Goal: Register for event/course: Sign up to attend an event or enroll in a course

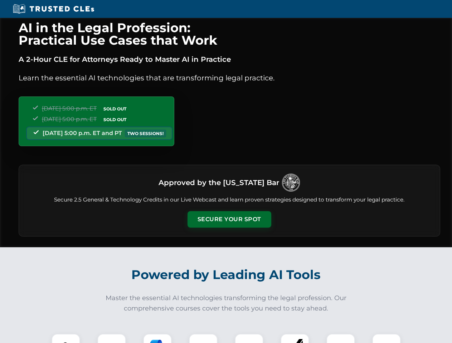
click at [229, 220] on button "Secure Your Spot" at bounding box center [229, 219] width 84 height 16
click at [66, 339] on img at bounding box center [65, 348] width 21 height 21
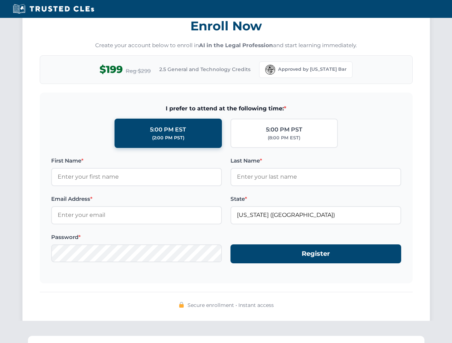
scroll to position [702, 0]
